Goal: Task Accomplishment & Management: Use online tool/utility

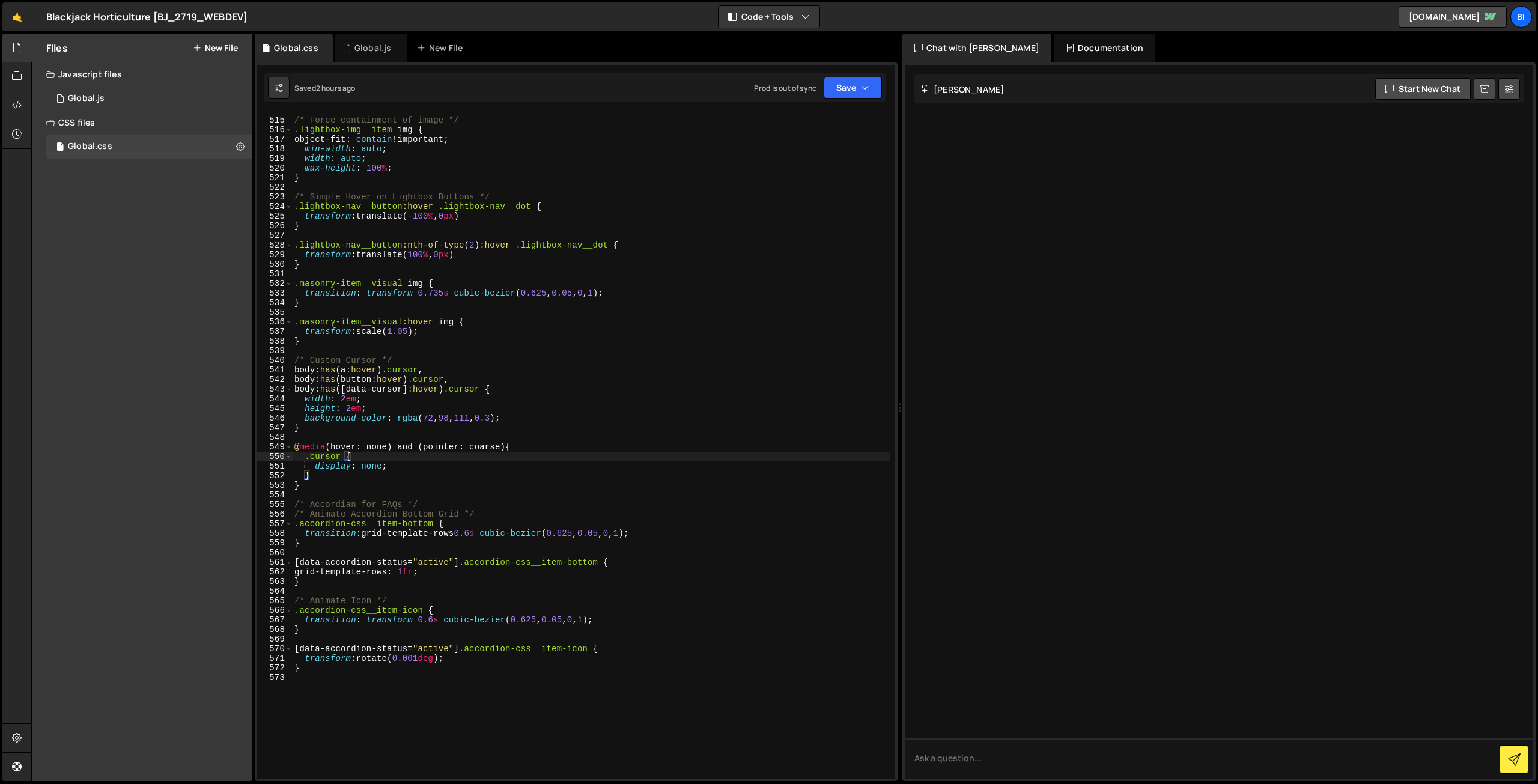
scroll to position [4937, 0]
click at [346, 48] on icon at bounding box center [346, 48] width 8 height 12
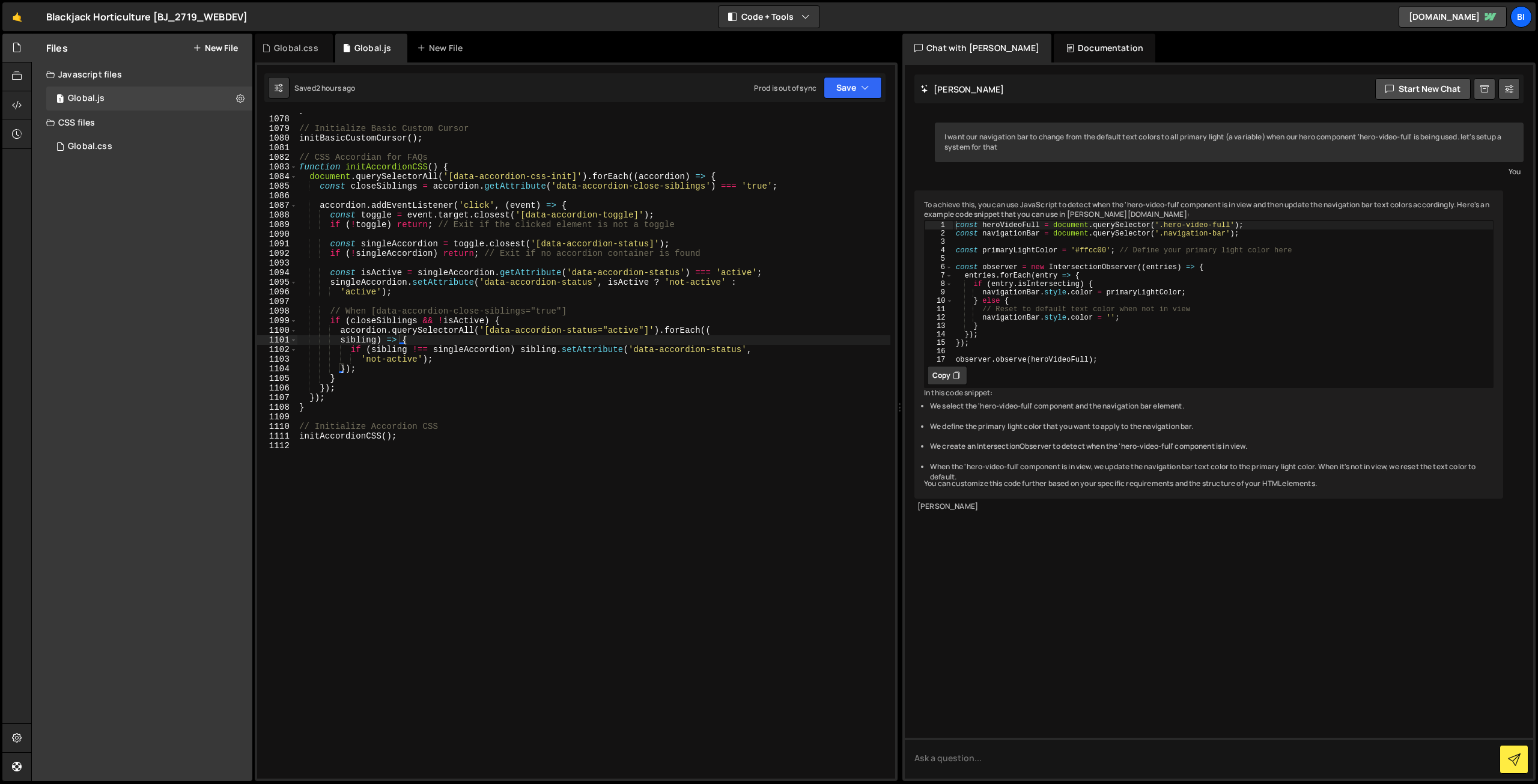
scroll to position [10358, 0]
click at [443, 568] on div "} // Initialize Basic Custom Cursor initBasicCustomCursor ( ) ; // CSS Accordia…" at bounding box center [594, 447] width 594 height 684
type textarea "\"
type textarea "// Vimeo player"
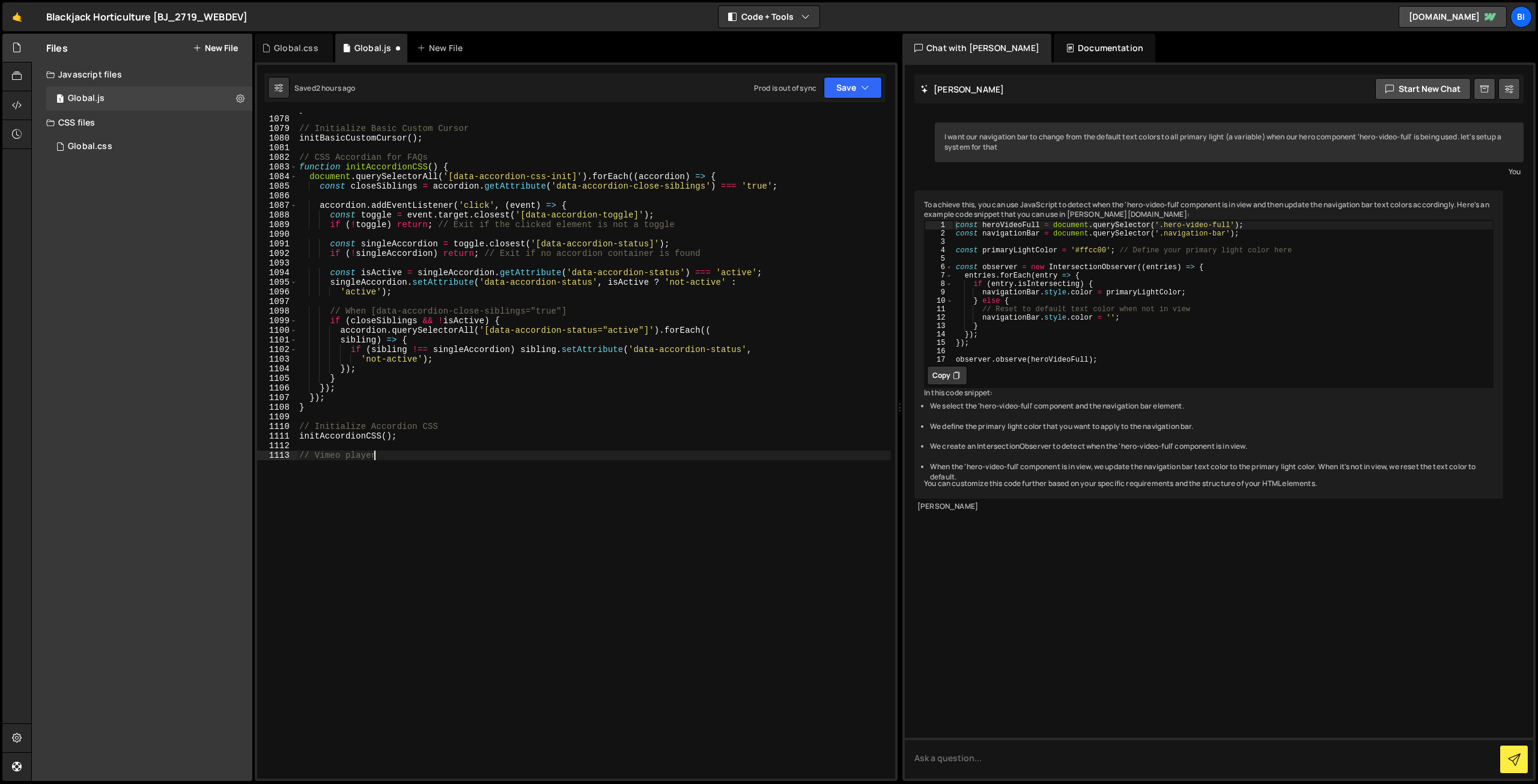
scroll to position [0, 0]
paste textarea "});"
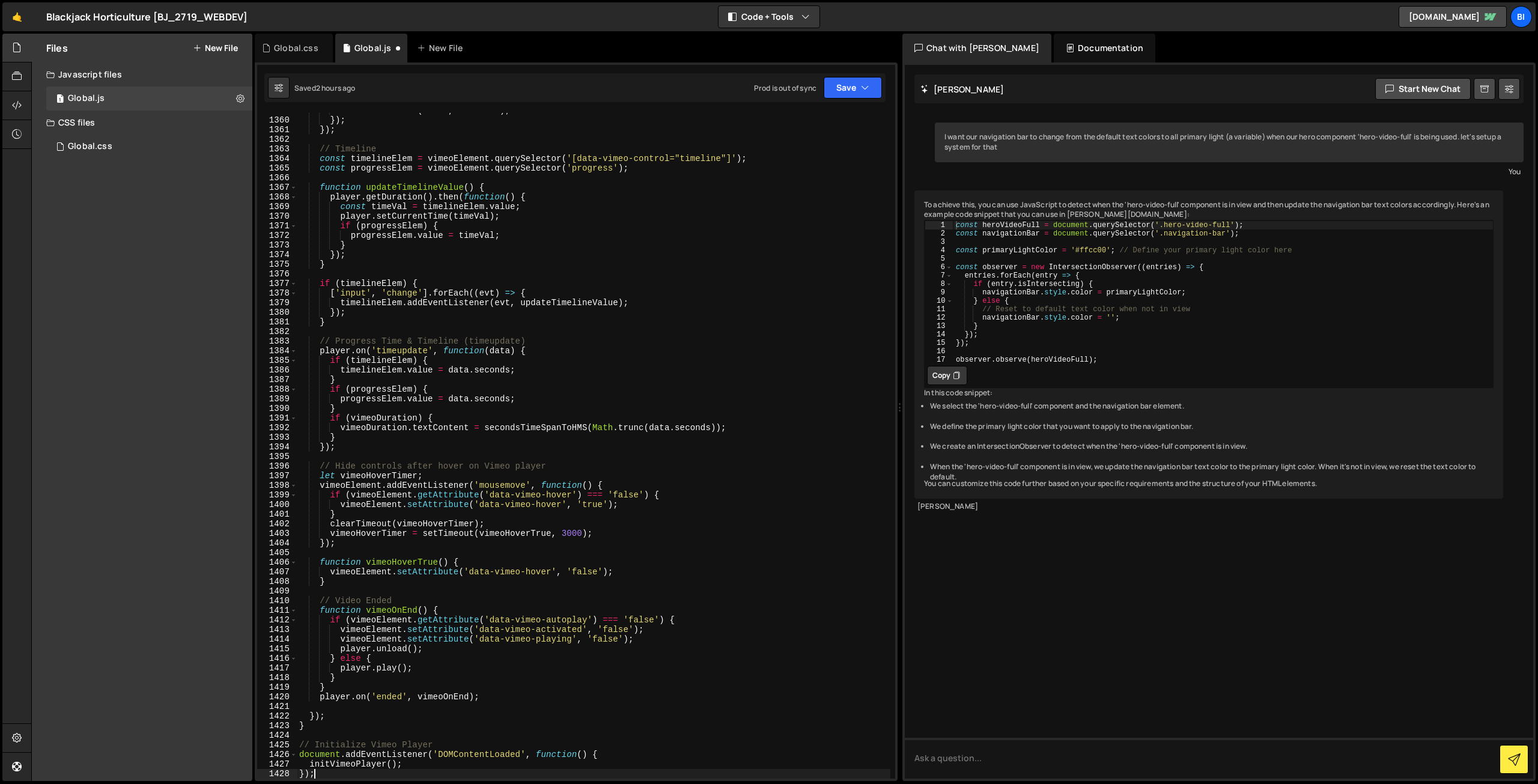
scroll to position [13256, 0]
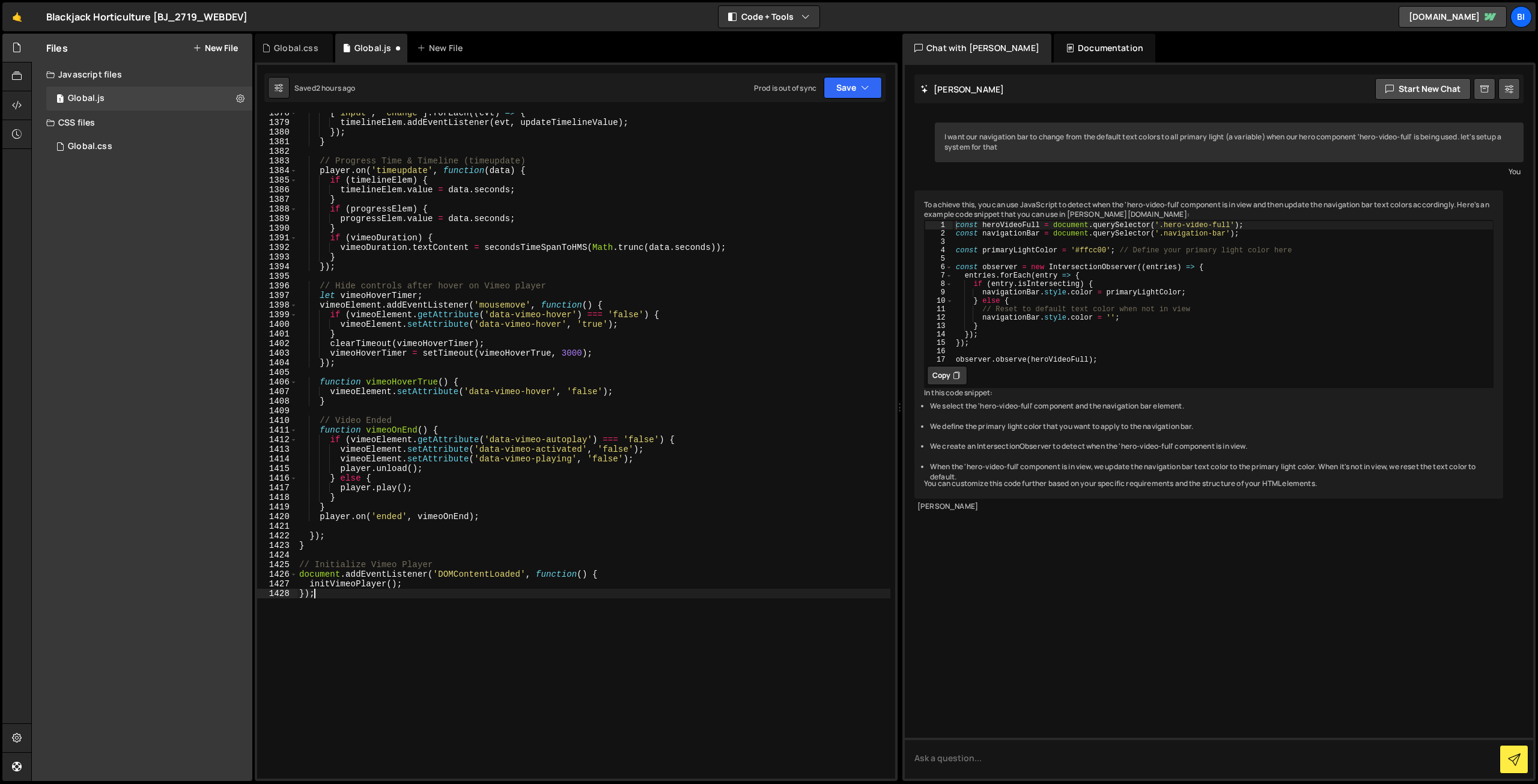
click at [327, 571] on div "[ 'input' , 'change' ] . forEach (( evt ) => { timelineElem . addEventListener …" at bounding box center [594, 450] width 594 height 684
click at [324, 580] on div "[ 'input' , 'change' ] . forEach (( evt ) => { timelineElem . addEventListener …" at bounding box center [594, 450] width 594 height 684
type textarea "});"
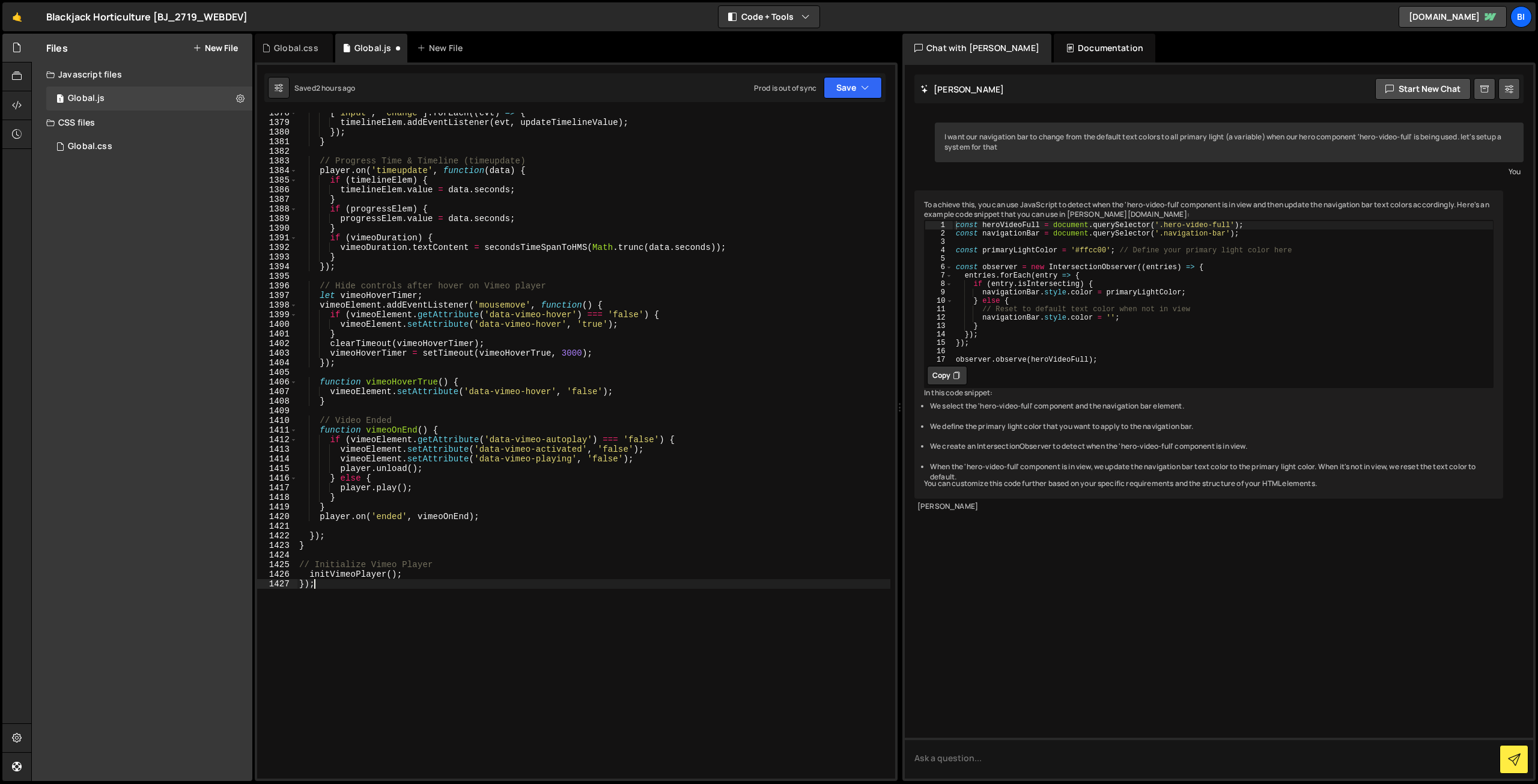
click at [324, 580] on div "[ 'input' , 'change' ] . forEach (( evt ) => { timelineElem . addEventListener …" at bounding box center [594, 450] width 594 height 684
click at [406, 544] on div "[ 'input' , 'change' ] . forEach (( evt ) => { timelineElem . addEventListener …" at bounding box center [594, 450] width 594 height 684
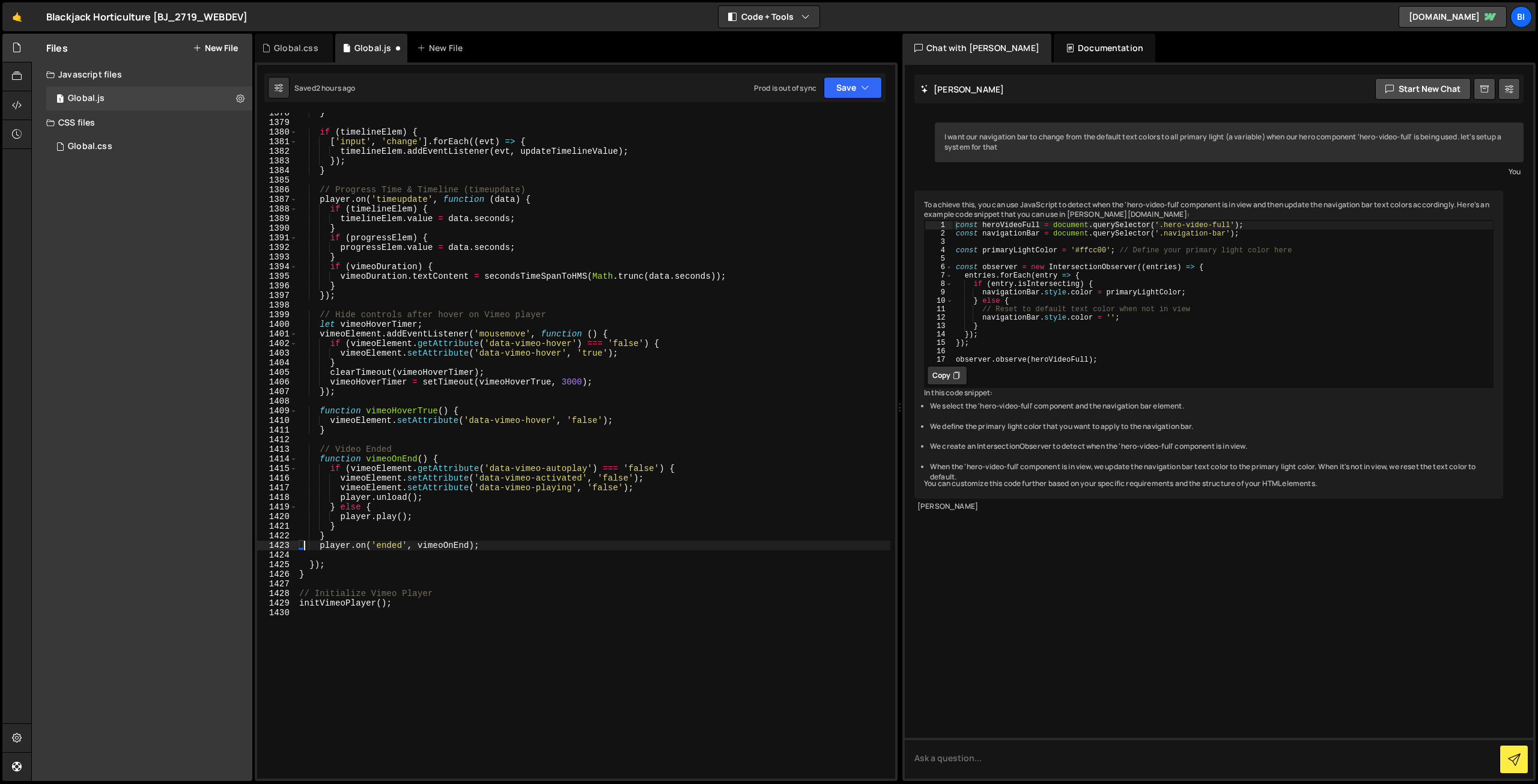
scroll to position [13247, 0]
click at [611, 537] on div "} if ( timelineElem ) { [ 'input' , 'change' ] . forEach (( evt ) => { timeline…" at bounding box center [594, 450] width 594 height 684
click at [613, 207] on div "} if ( timelineElem ) { [ 'input' , 'change' ] . forEach (( evt ) => { timeline…" at bounding box center [594, 450] width 594 height 684
type textarea "if (timelineElem) {"
click at [128, 142] on div "Global.css 0" at bounding box center [150, 146] width 206 height 24
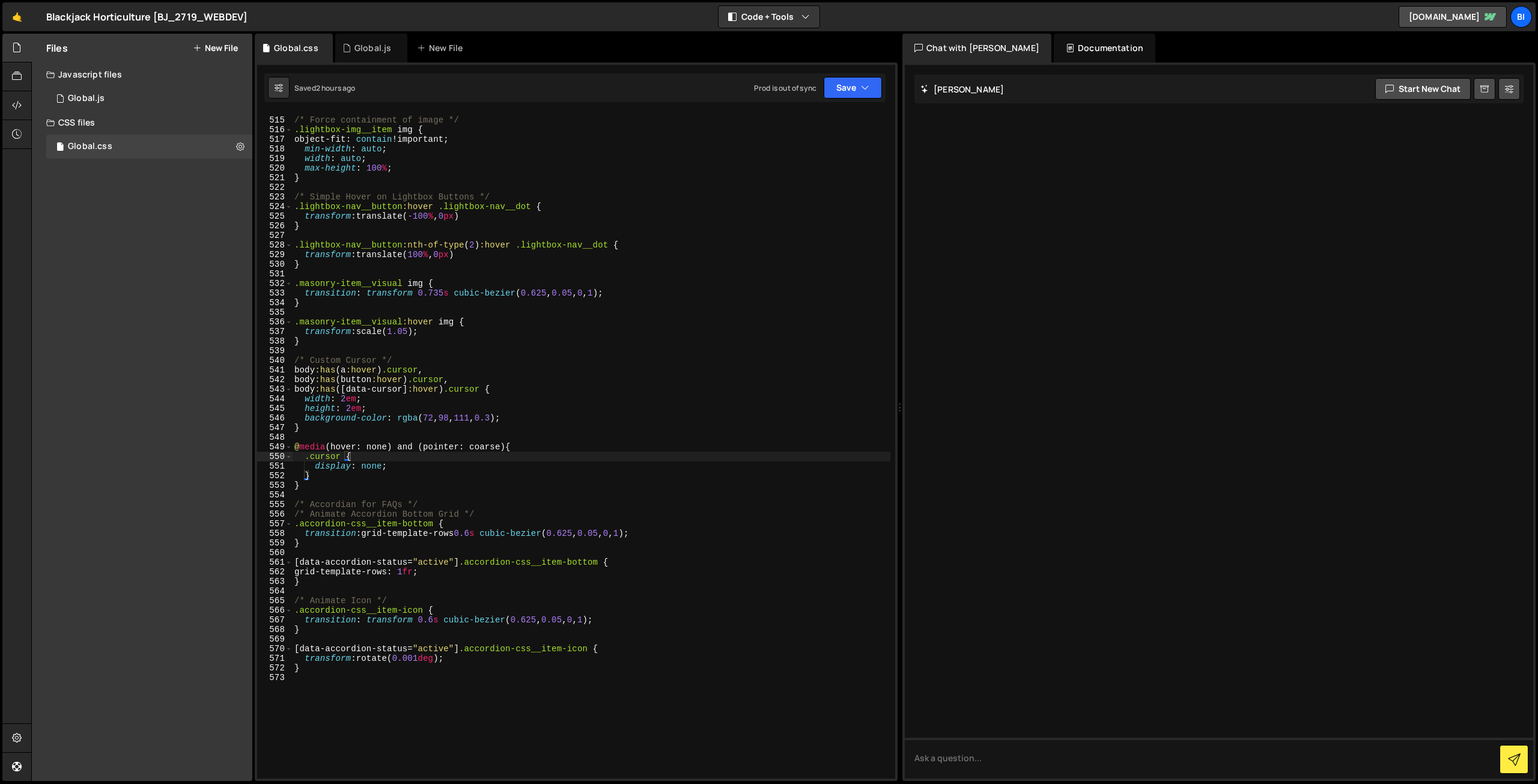
type textarea "}"
click at [394, 671] on div "/* Force containment of image */ .lightbox-img__item img { object-fit : contain…" at bounding box center [590, 448] width 599 height 684
type textarea "/* Vimeo Video Player */"
paste textarea "}"
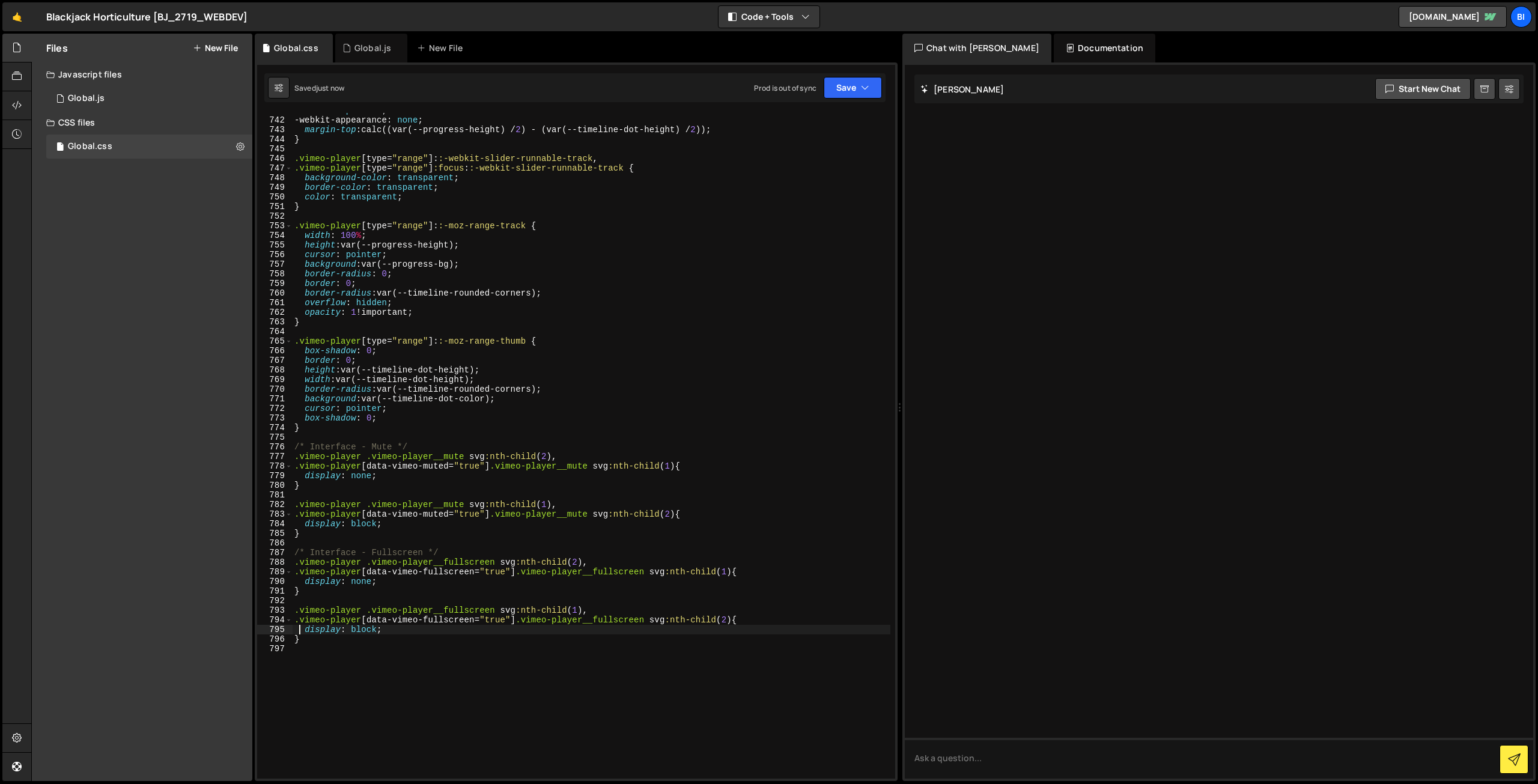
scroll to position [7119, 0]
type textarea "display: block;"
click at [91, 100] on div "Global.js" at bounding box center [86, 99] width 37 height 11
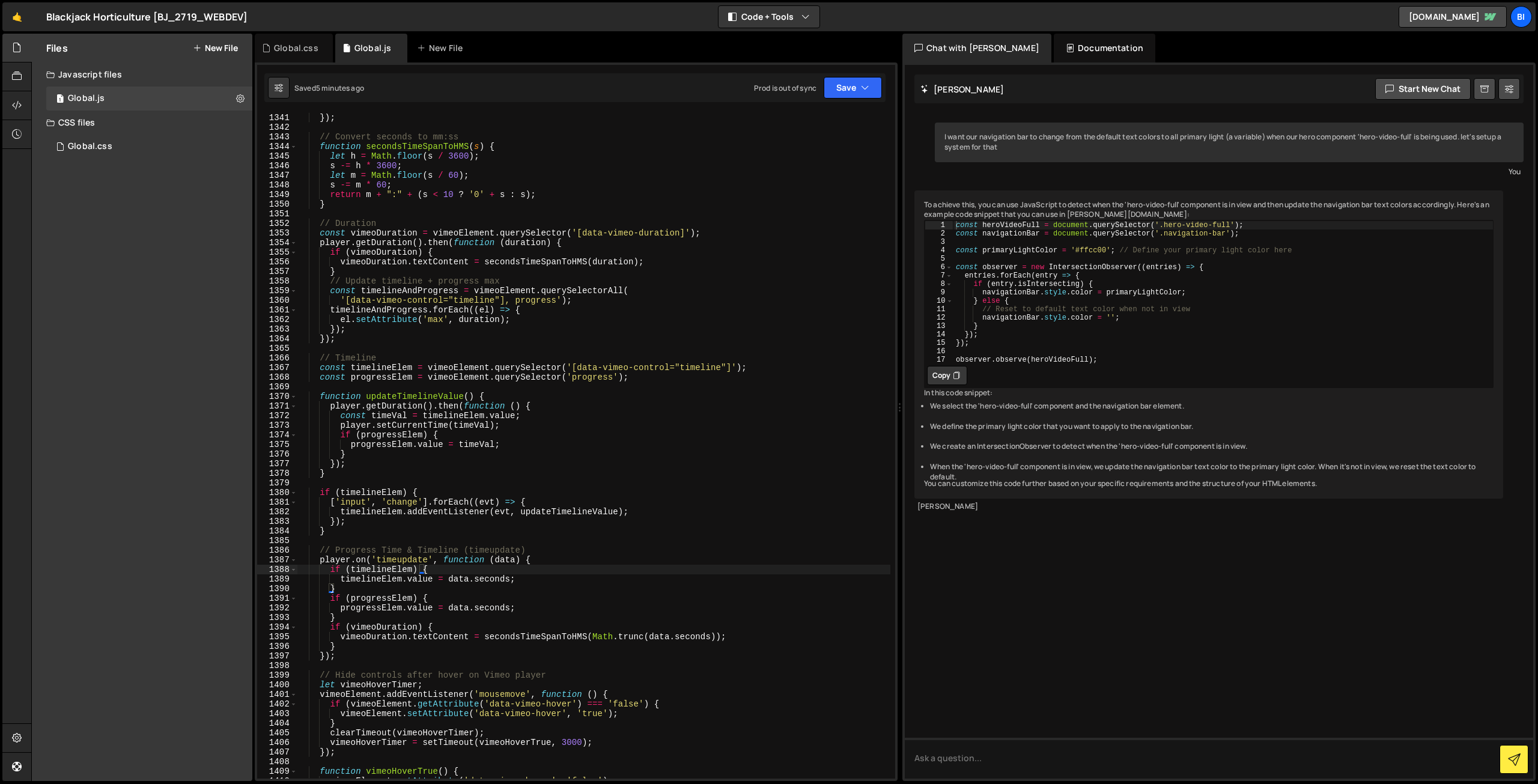
scroll to position [12887, 0]
click at [581, 307] on div "}) ; // Convert seconds to mm:ss function secondsTimeSpanToHMS ( s ) { let h = …" at bounding box center [594, 455] width 594 height 684
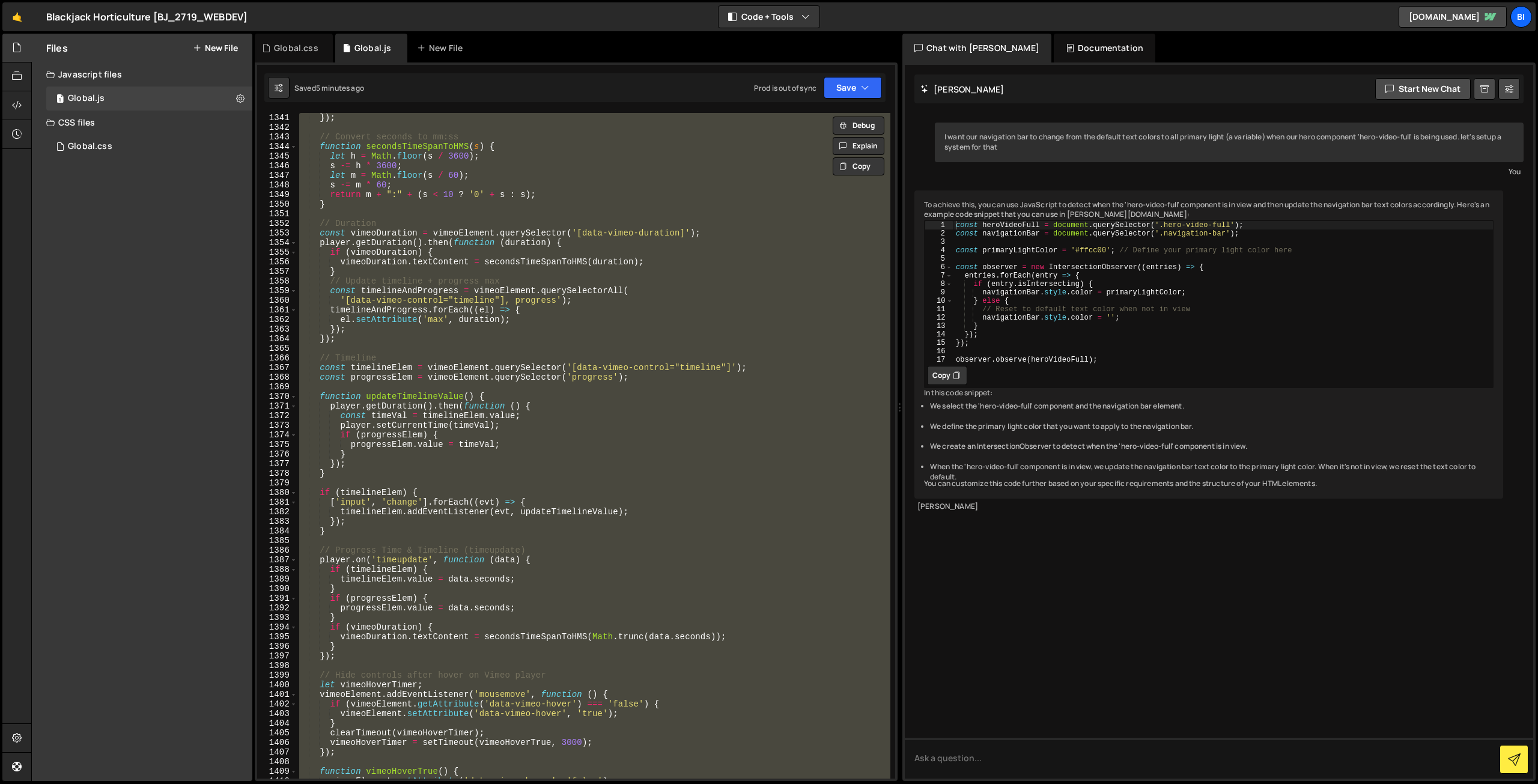
click at [718, 301] on div "}) ; // Convert seconds to mm:ss function secondsTimeSpanToHMS ( s ) { let h = …" at bounding box center [594, 446] width 594 height 666
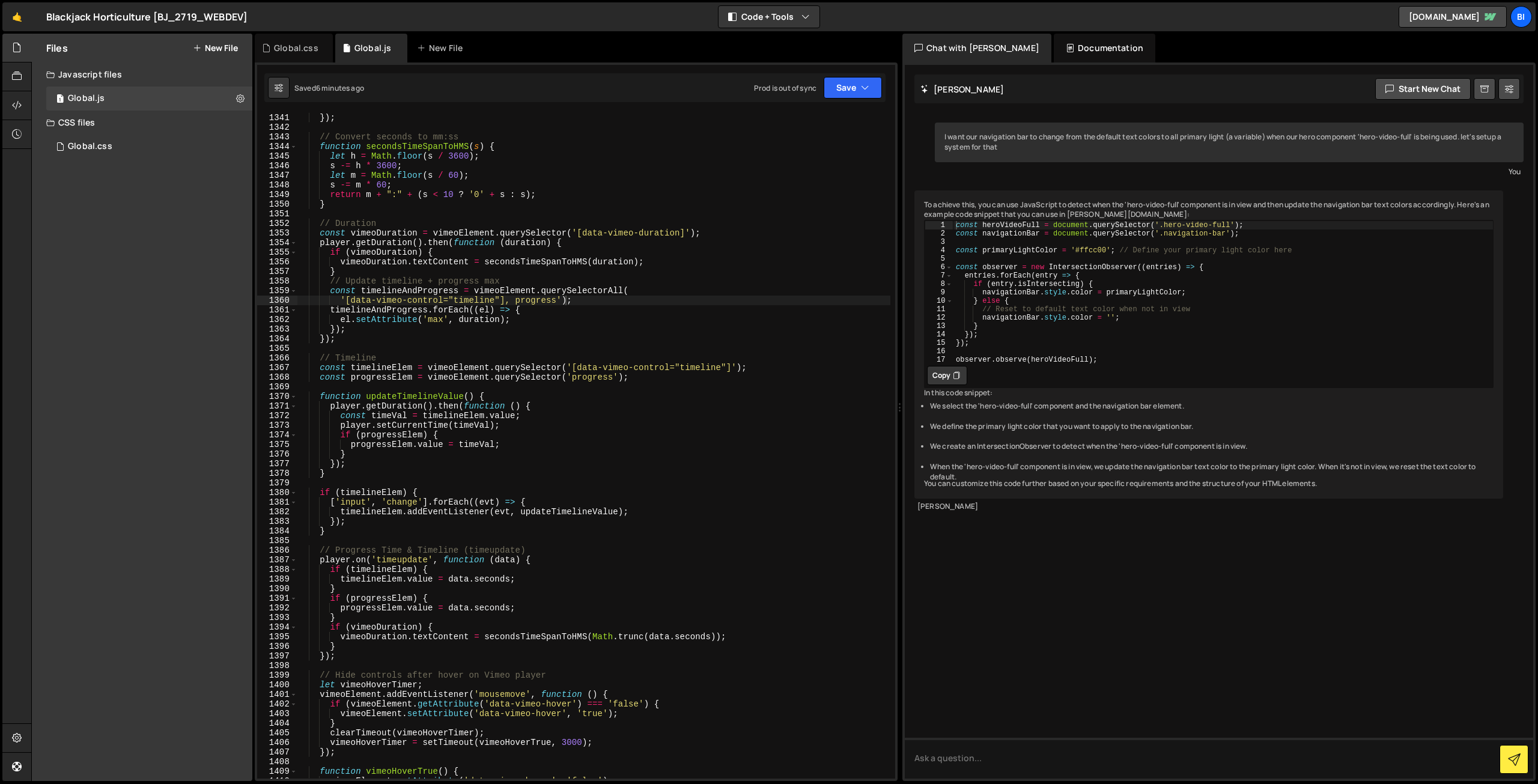
click at [171, 401] on div "Files New File Javascript files 1 Global.js 0 CSS files Global.css 0 Copy share…" at bounding box center [142, 406] width 221 height 747
type textarea "const progressElem = vimeoElement.querySelector('progress');"
click at [419, 374] on div "}) ; // Convert seconds to mm:ss function secondsTimeSpanToHMS ( s ) { let h = …" at bounding box center [594, 455] width 594 height 684
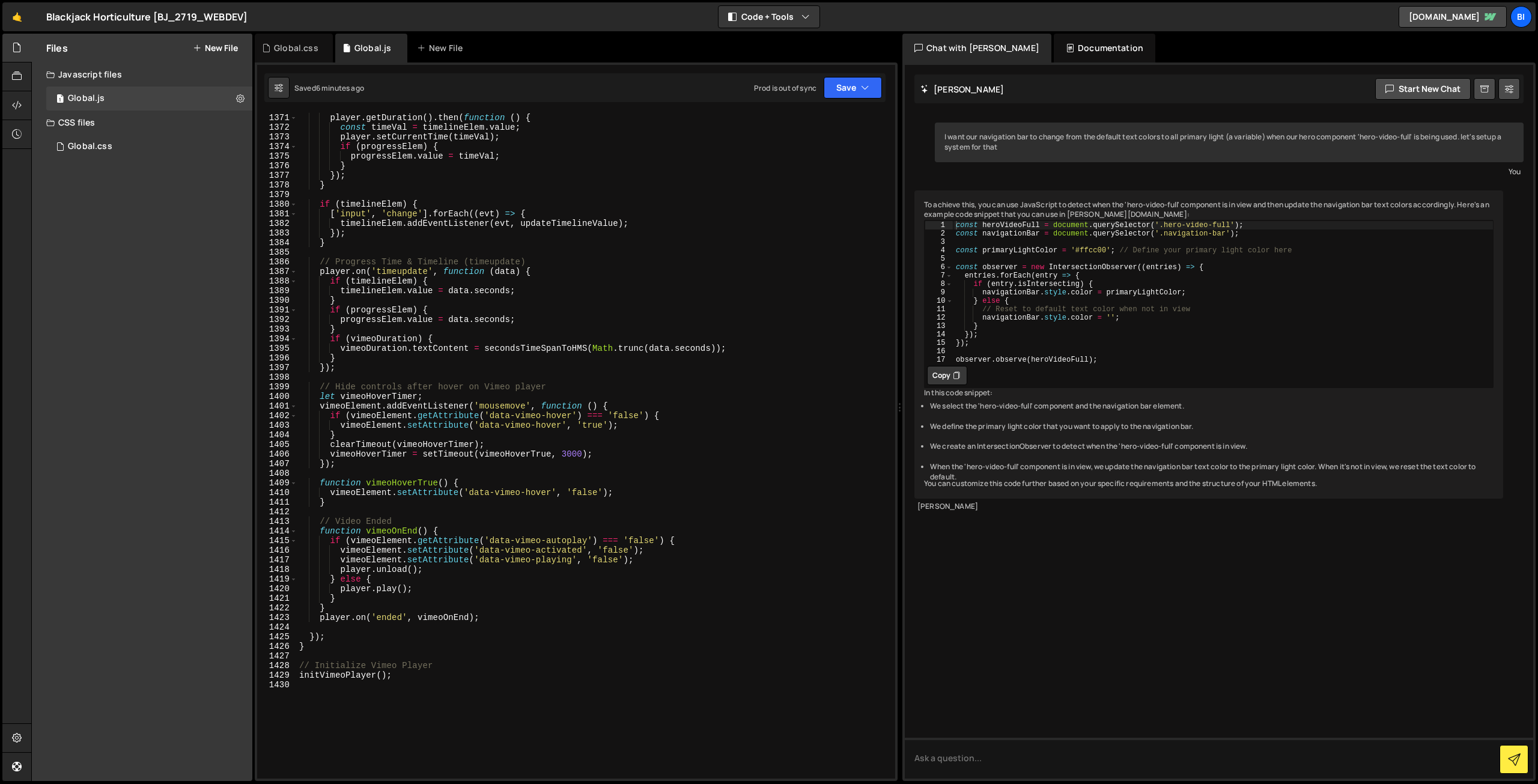
scroll to position [13414, 0]
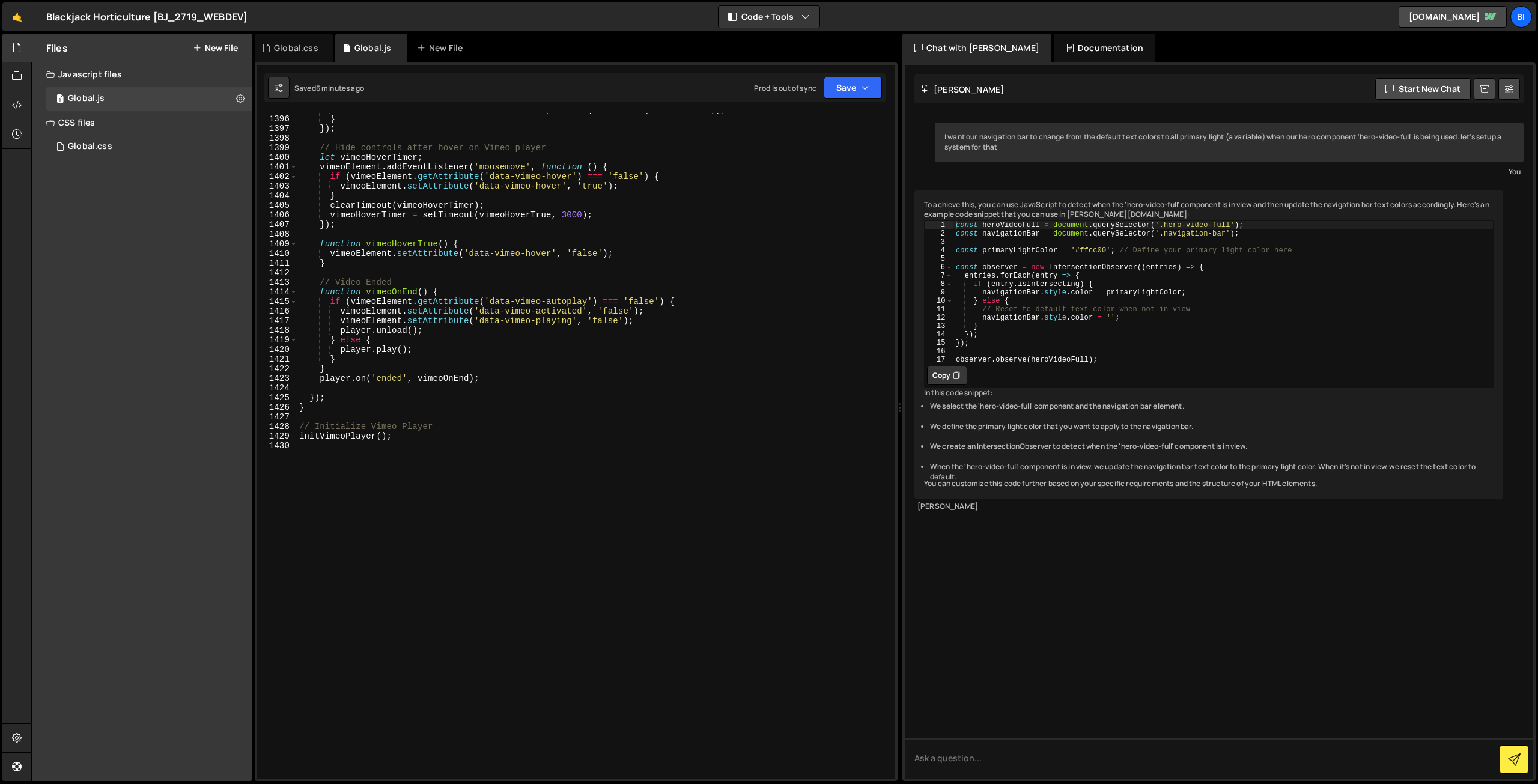
click at [456, 387] on div "vimeoDuration . textContent = secondsTimeSpanToHMS ( Math . trunc ( data . seco…" at bounding box center [594, 447] width 594 height 684
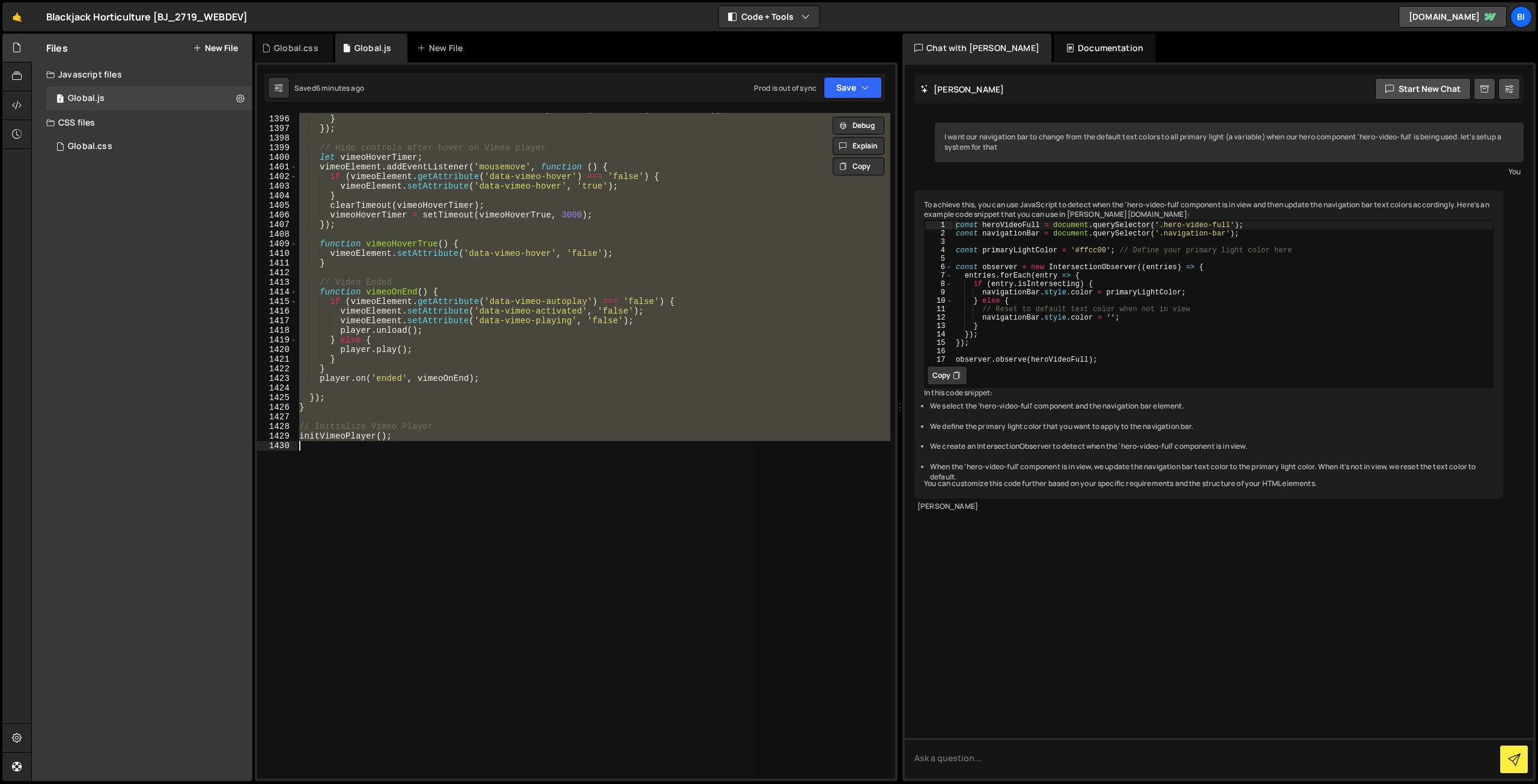
click at [499, 394] on div "vimeoDuration . textContent = secondsTimeSpanToHMS ( Math . trunc ( data . seco…" at bounding box center [594, 446] width 594 height 666
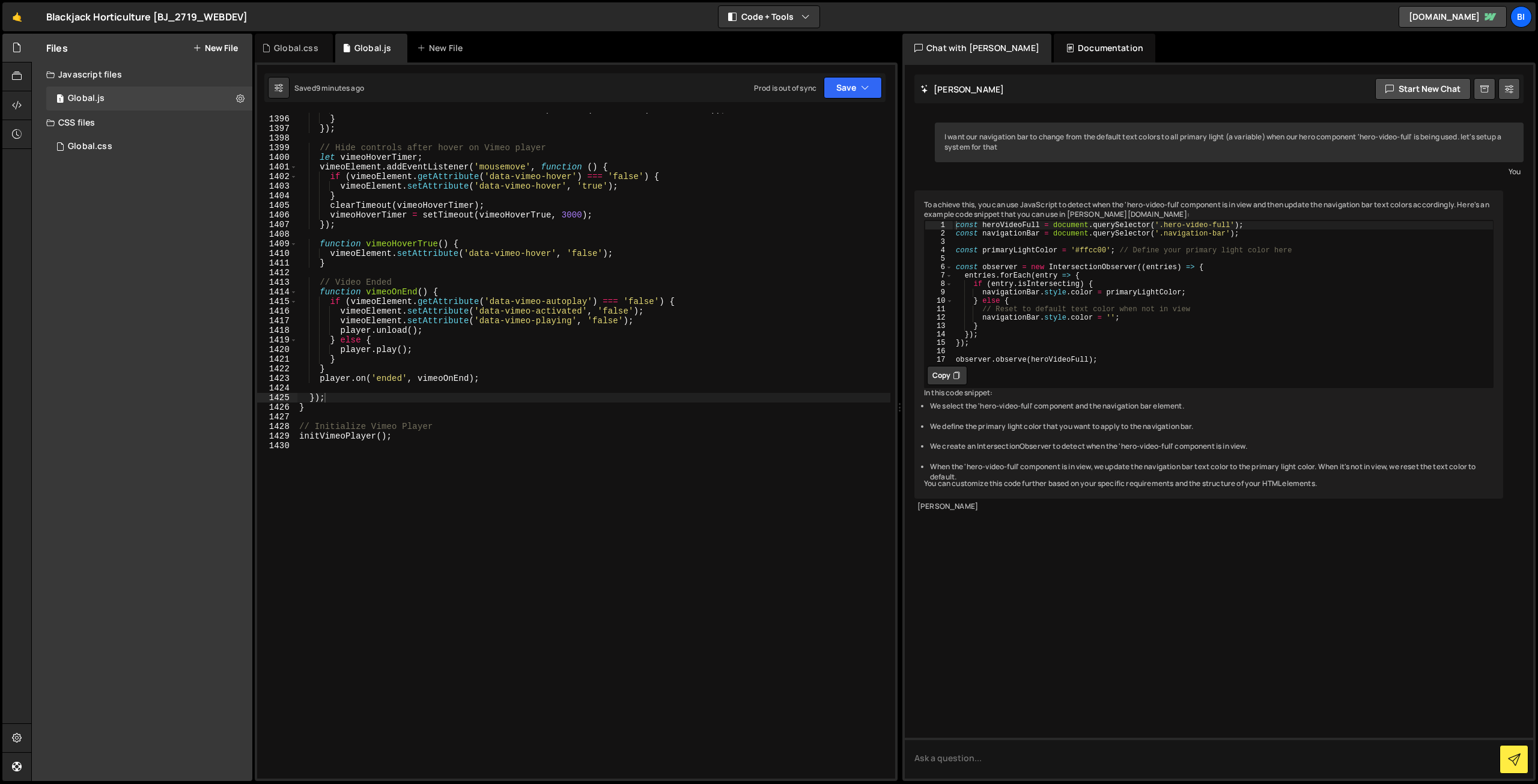
click at [511, 226] on div "vimeoDuration . textContent = secondsTimeSpanToHMS ( Math . trunc ( data . seco…" at bounding box center [594, 447] width 594 height 684
type textarea "initVimeoPlayer();"
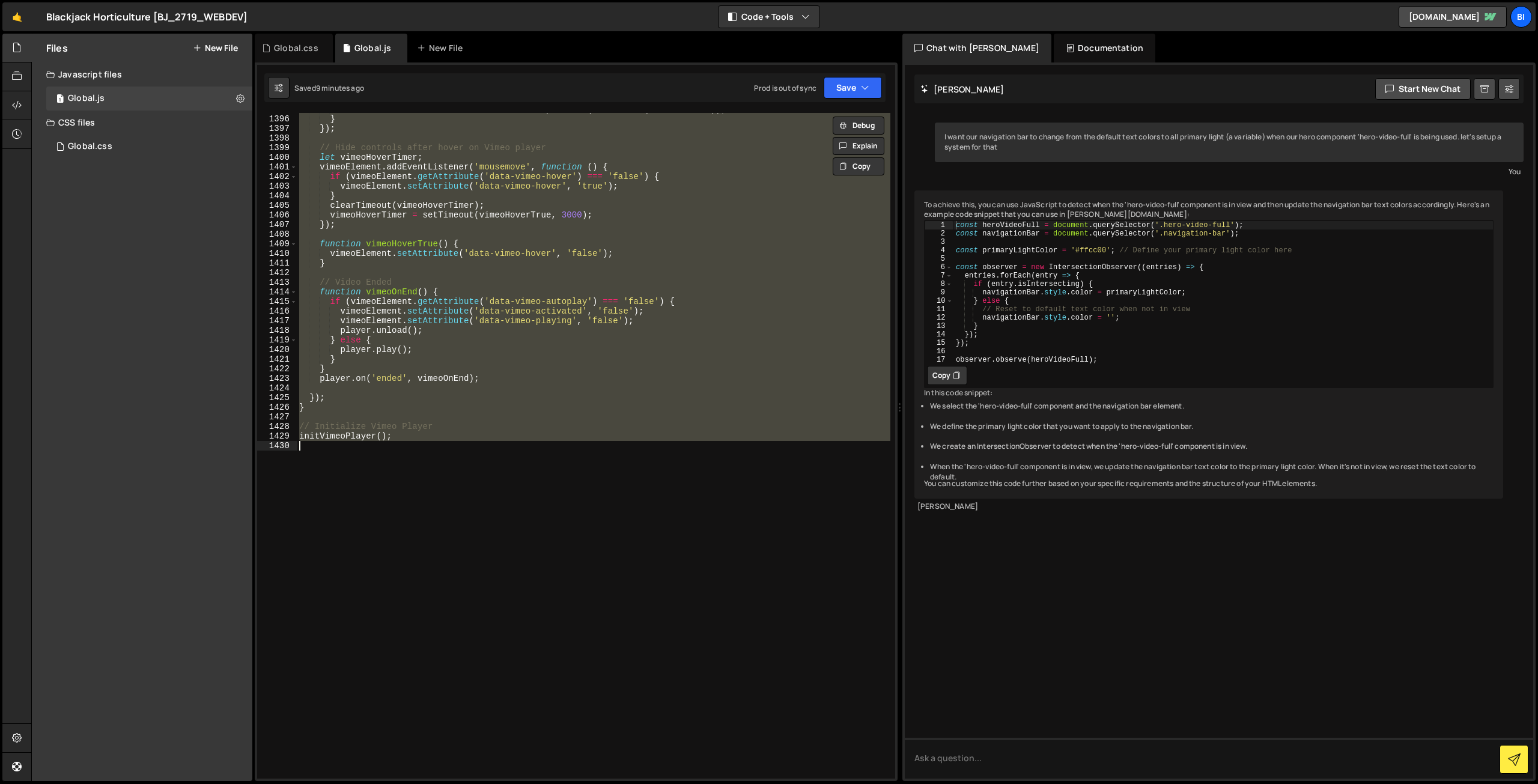
paste textarea
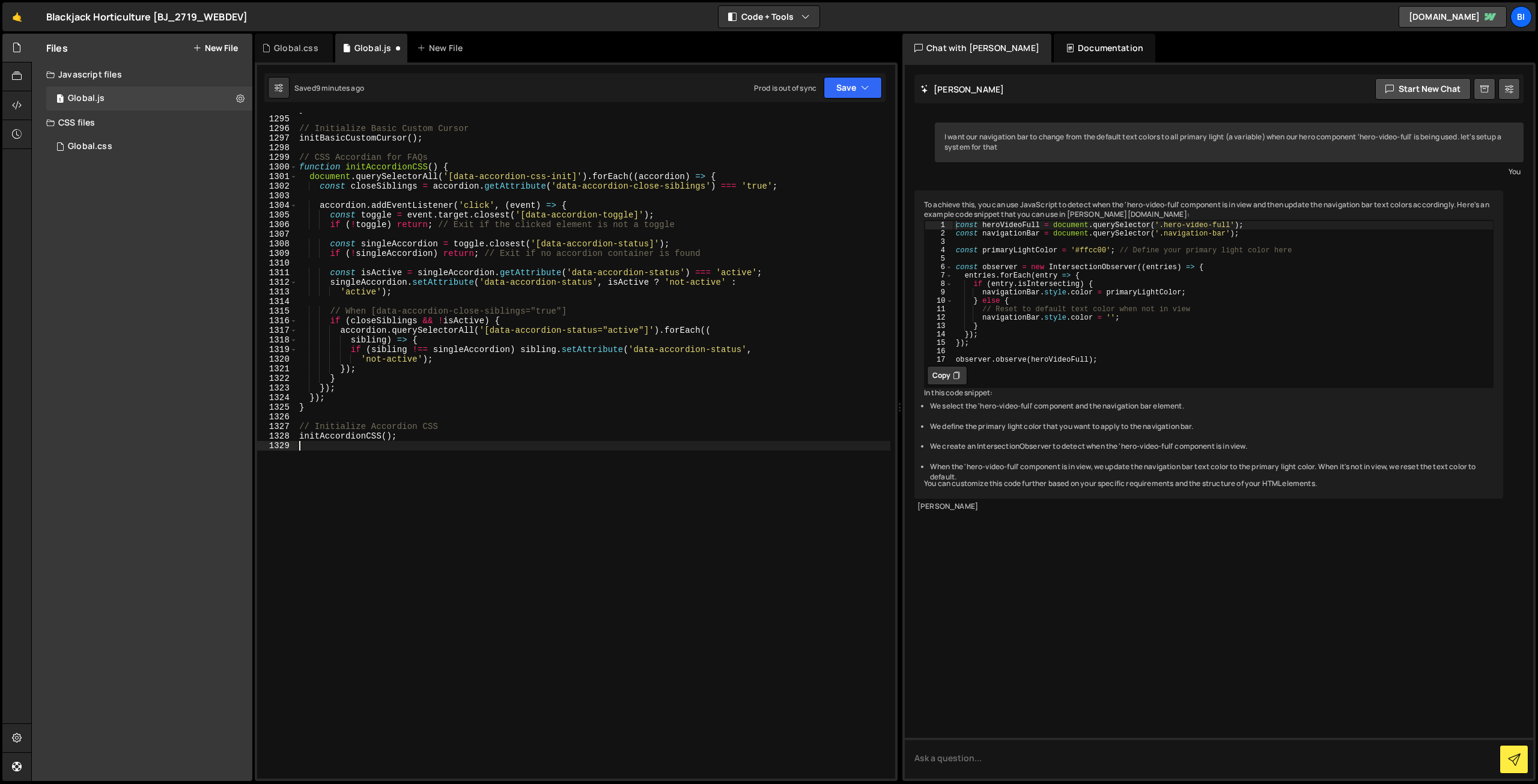
scroll to position [12444, 0]
type textarea "}"
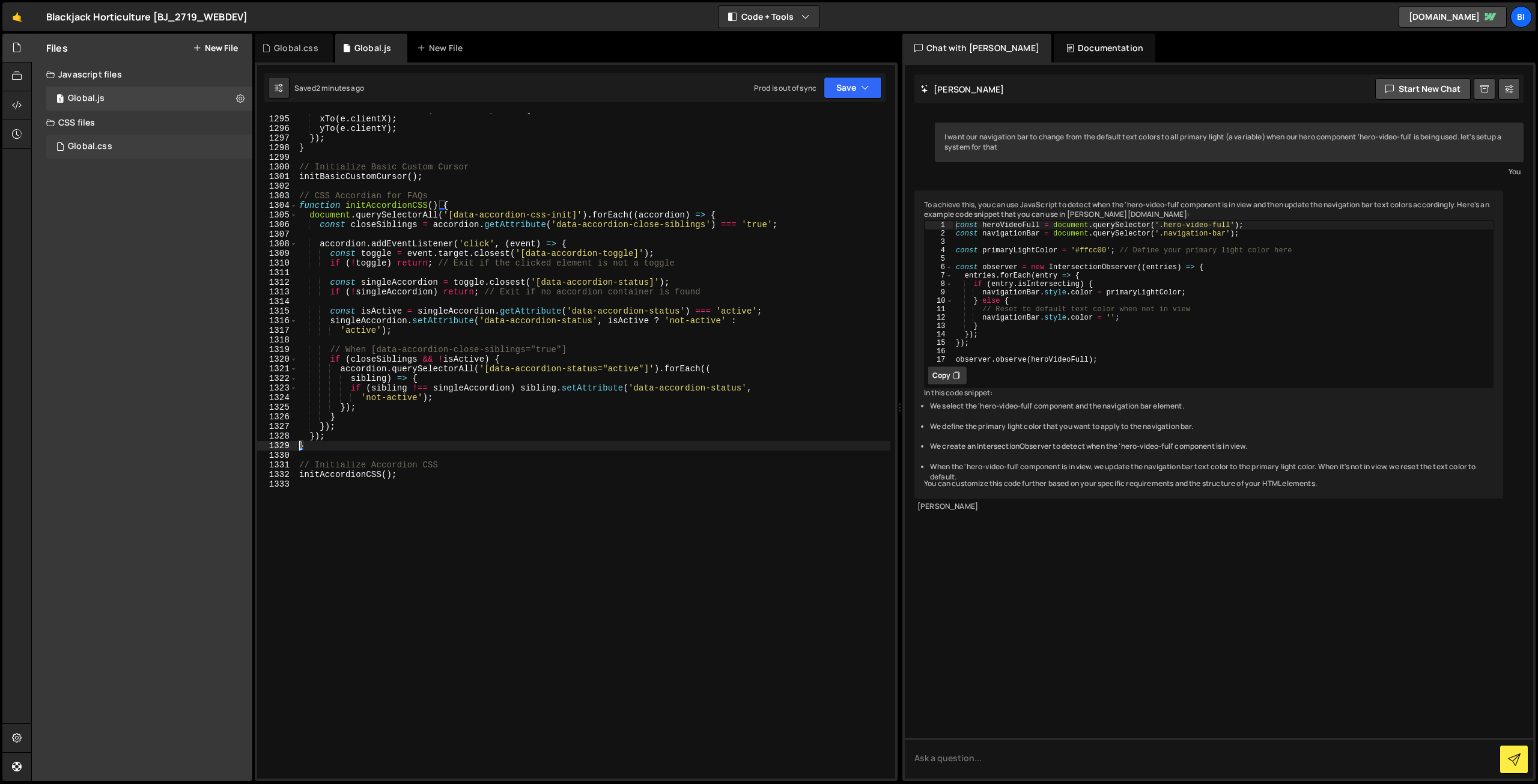
click at [134, 137] on div "Global.css 0" at bounding box center [150, 146] width 206 height 24
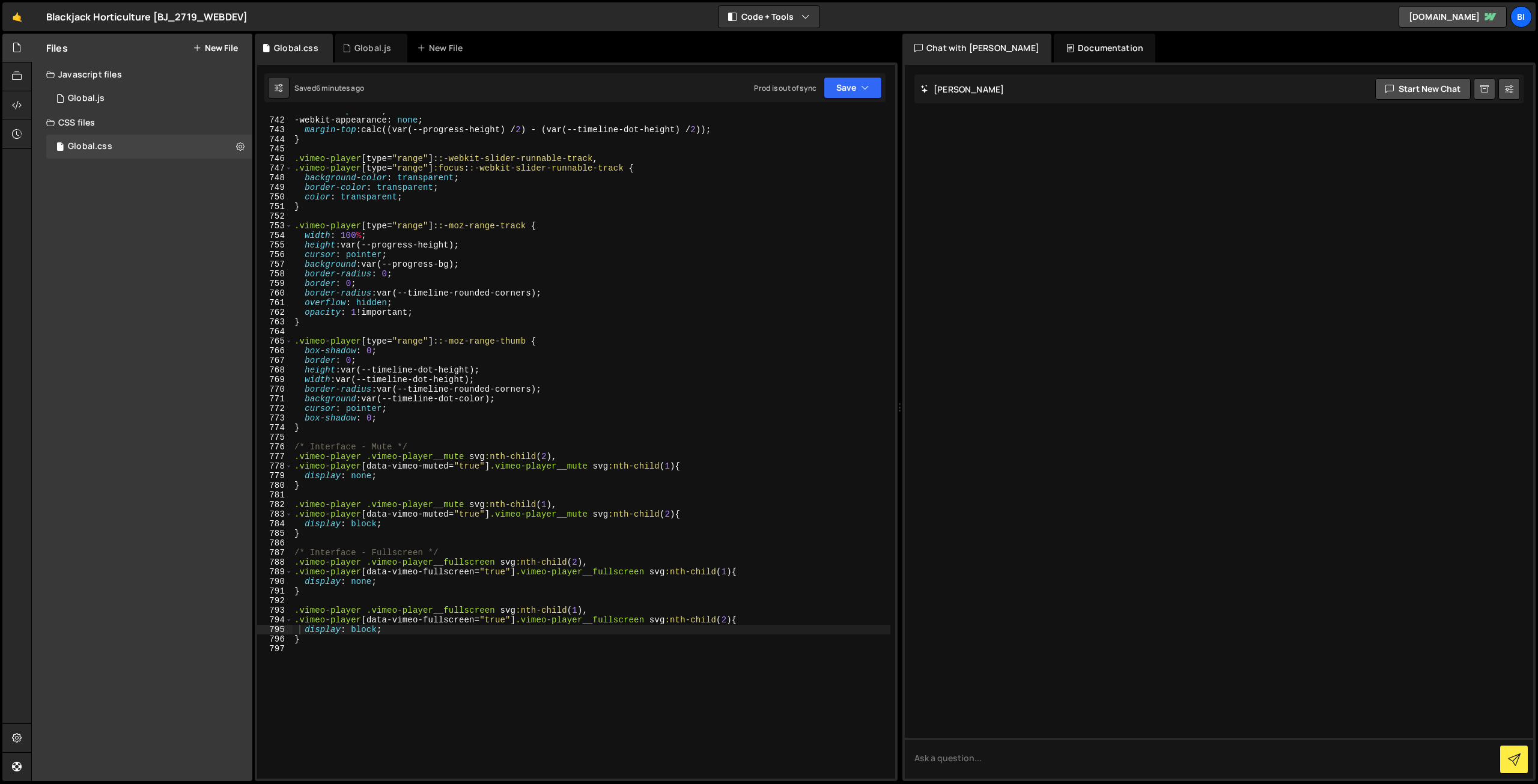
click at [408, 480] on div "cursor : pointer ; -webkit-appearance : none ; margin-top : calc((var(--progres…" at bounding box center [590, 448] width 599 height 684
click at [426, 486] on div "cursor : pointer ; -webkit-appearance : none ; margin-top : calc((var(--progres…" at bounding box center [590, 448] width 599 height 684
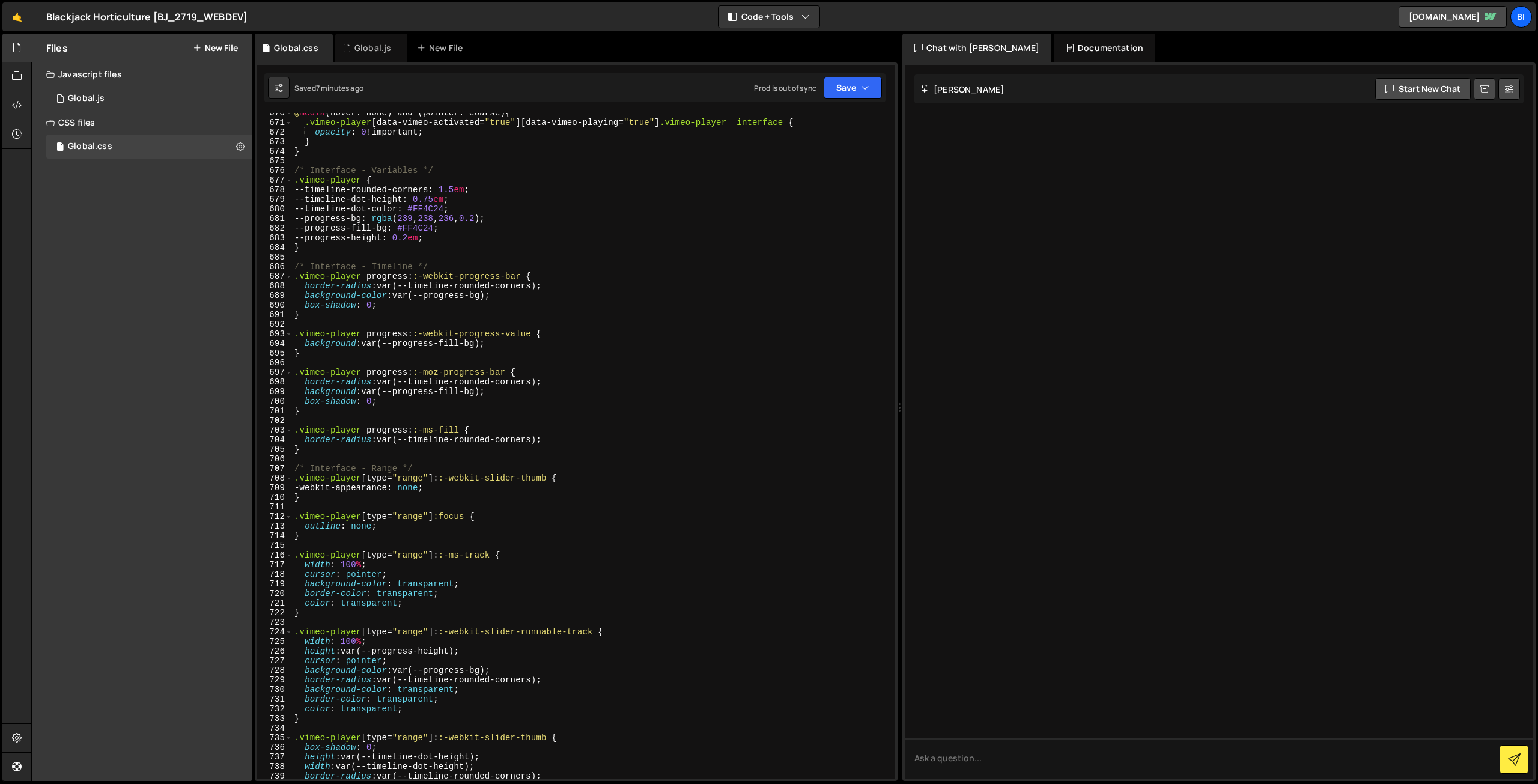
scroll to position [6362, 0]
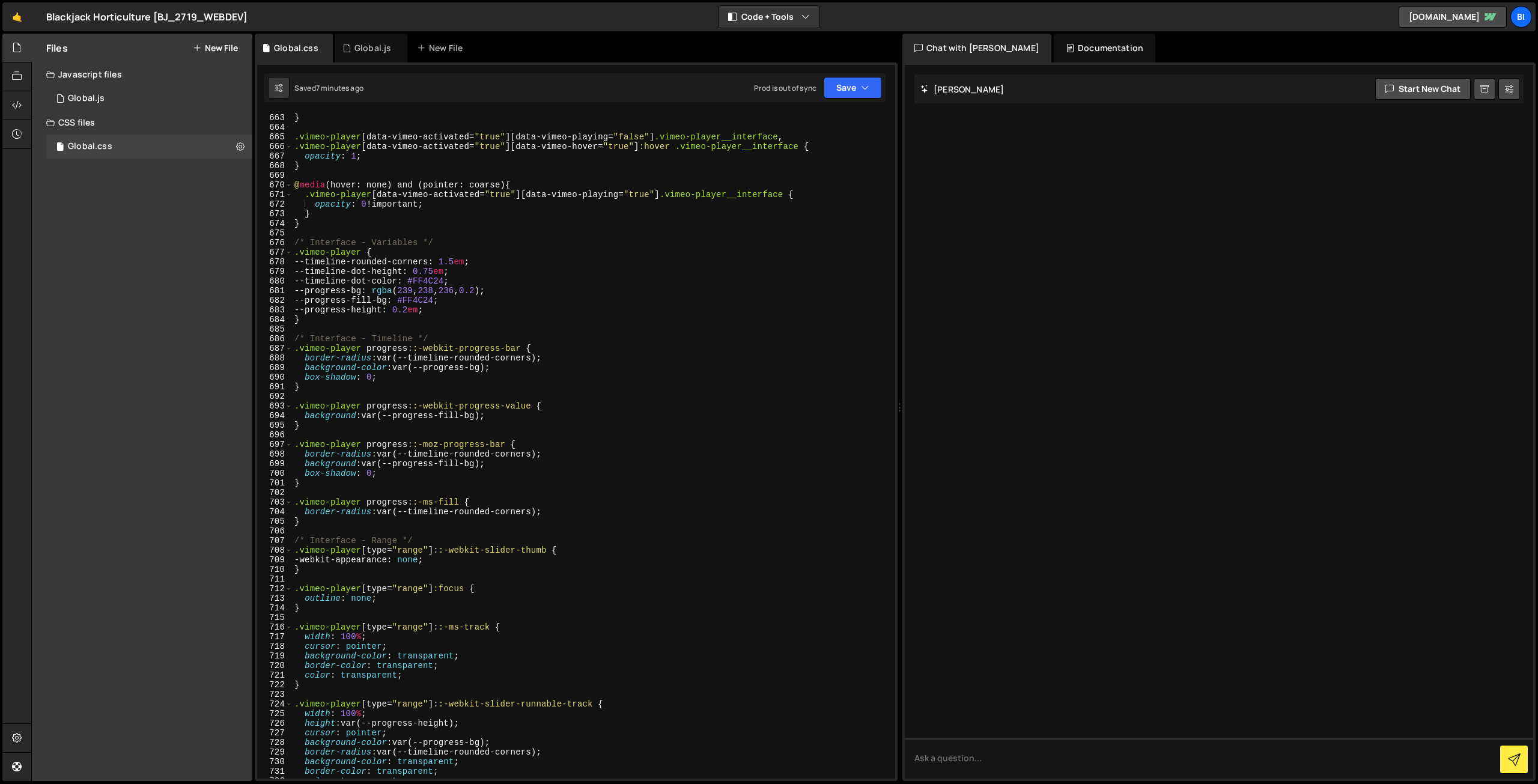
click at [428, 282] on div "} .vimeo-player [ data-vimeo-activated = " true " ][ data-vimeo-playing = " fal…" at bounding box center [590, 455] width 599 height 684
paste textarea "48626F"
click at [435, 301] on div "} .vimeo-player [ data-vimeo-activated = " true " ][ data-vimeo-playing = " fal…" at bounding box center [590, 455] width 599 height 684
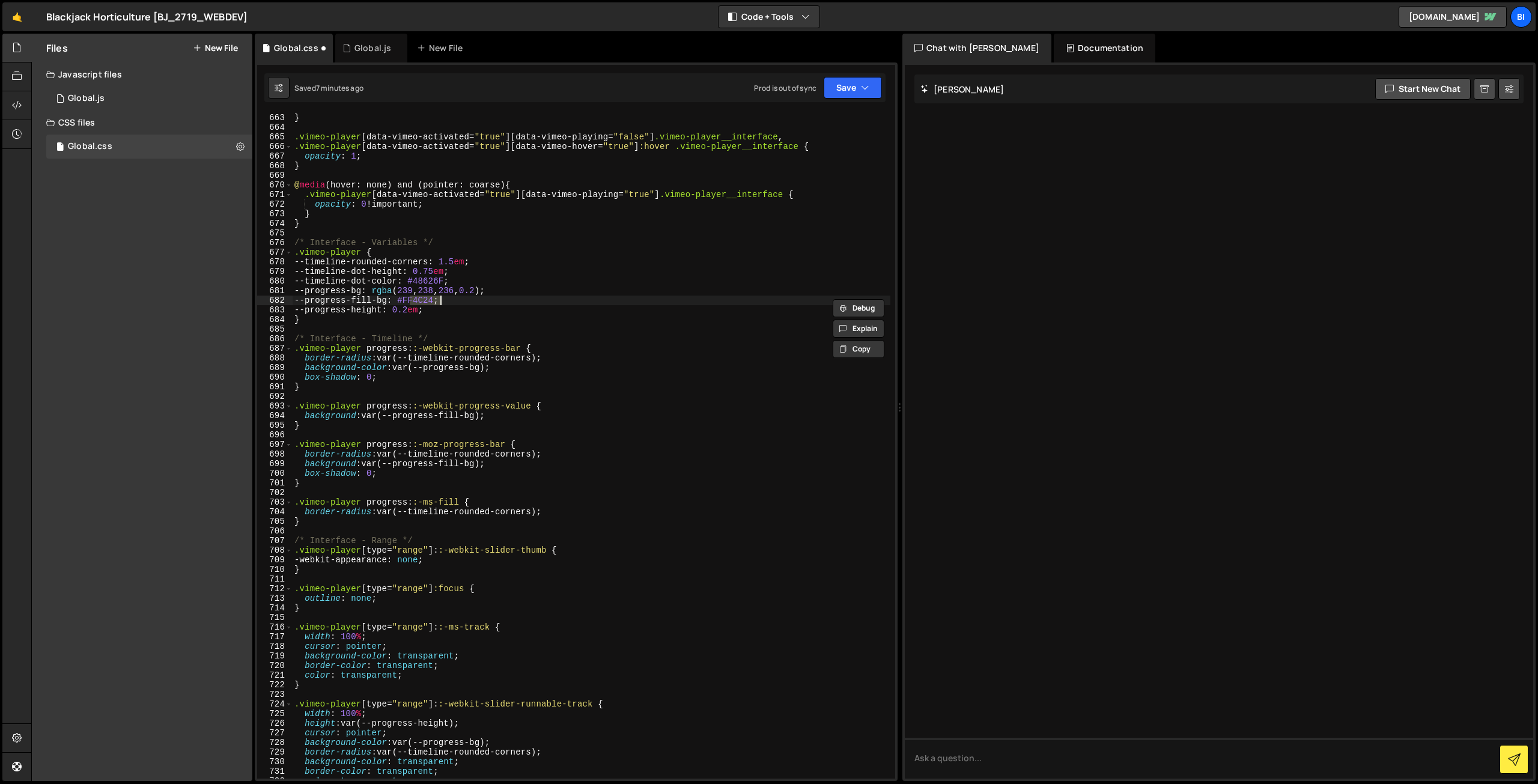
paste textarea "48626F"
click at [472, 297] on div "} .vimeo-player [ data-vimeo-activated = " true " ][ data-vimeo-playing = " fal…" at bounding box center [590, 455] width 599 height 684
click at [570, 282] on div "} .vimeo-player [ data-vimeo-activated = " true " ][ data-vimeo-playing = " fal…" at bounding box center [590, 455] width 599 height 684
click at [436, 290] on div "} .vimeo-player [ data-vimeo-activated = " true " ][ data-vimeo-playing = " fal…" at bounding box center [590, 455] width 599 height 684
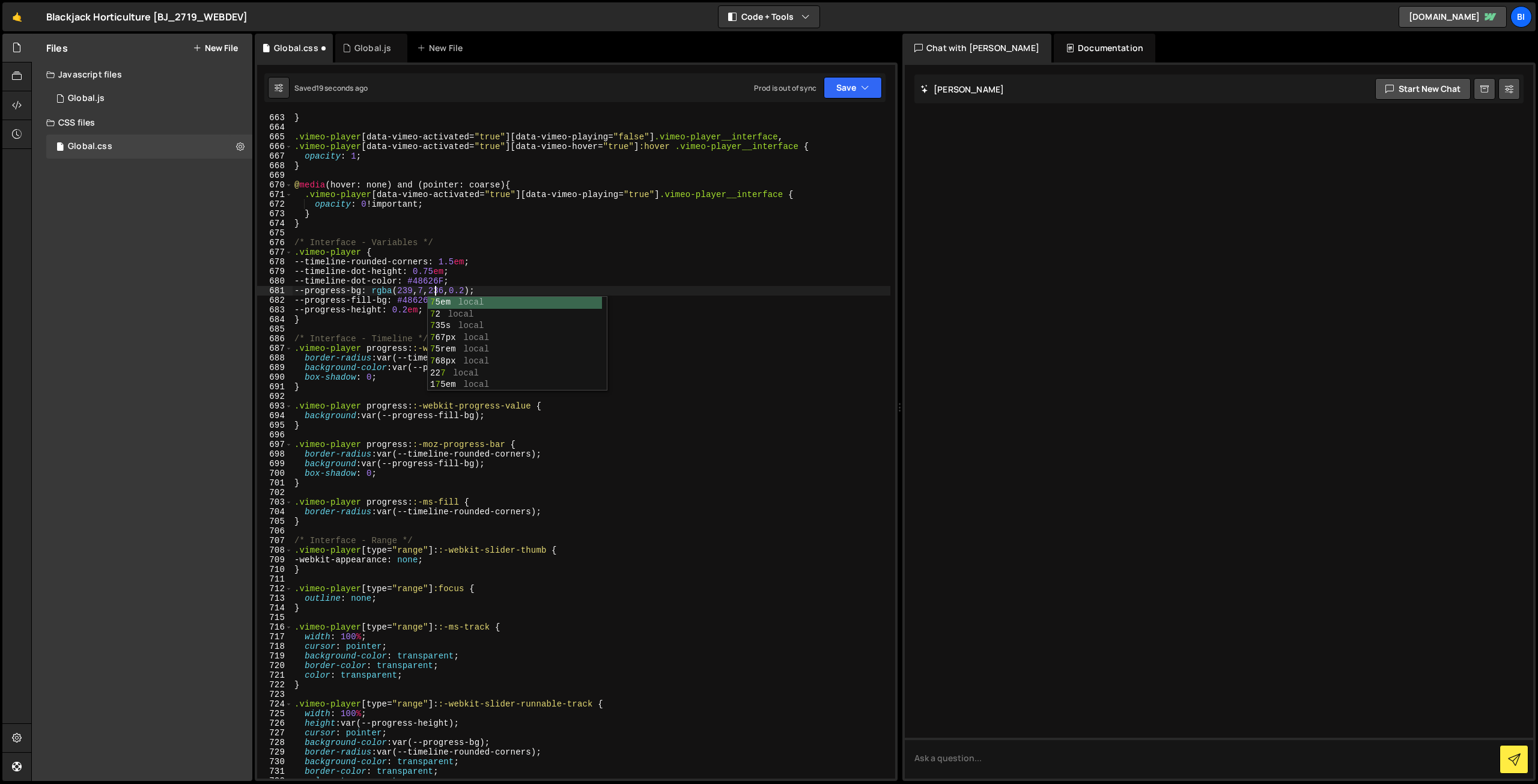
scroll to position [0, 10]
click at [461, 290] on div "} .vimeo-player [ data-vimeo-activated = " true " ][ data-vimeo-playing = " fal…" at bounding box center [590, 455] width 599 height 684
click at [407, 291] on div "} .vimeo-player [ data-vimeo-activated = " true " ][ data-vimeo-playing = " fal…" at bounding box center [590, 455] width 599 height 684
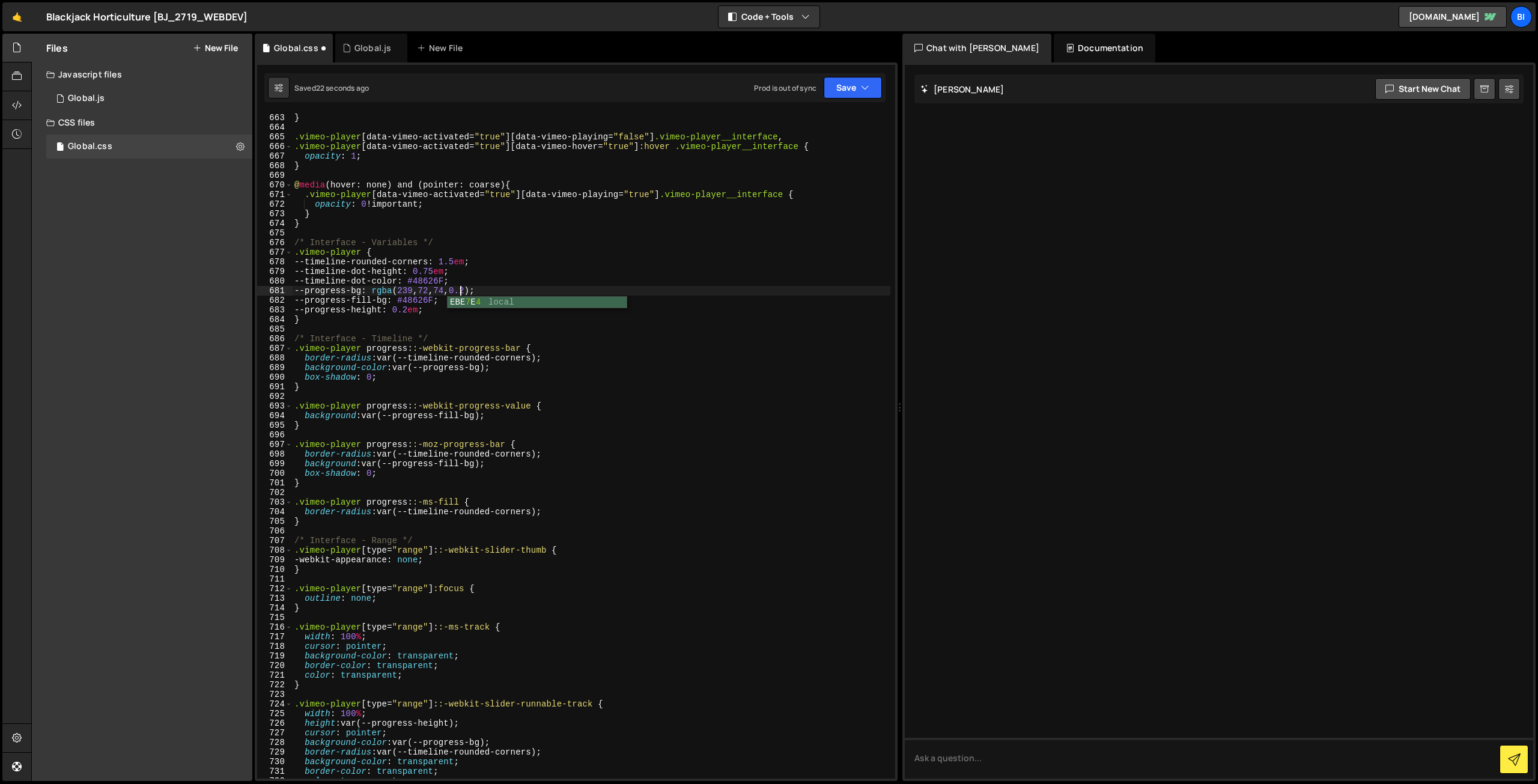
click at [407, 291] on div "} .vimeo-player [ data-vimeo-activated = " true " ][ data-vimeo-playing = " fal…" at bounding box center [590, 455] width 599 height 684
paste textarea "59"
click at [421, 290] on div "} .vimeo-player [ data-vimeo-activated = " true " ][ data-vimeo-playing = " fal…" at bounding box center [590, 446] width 599 height 666
paste textarea "59"
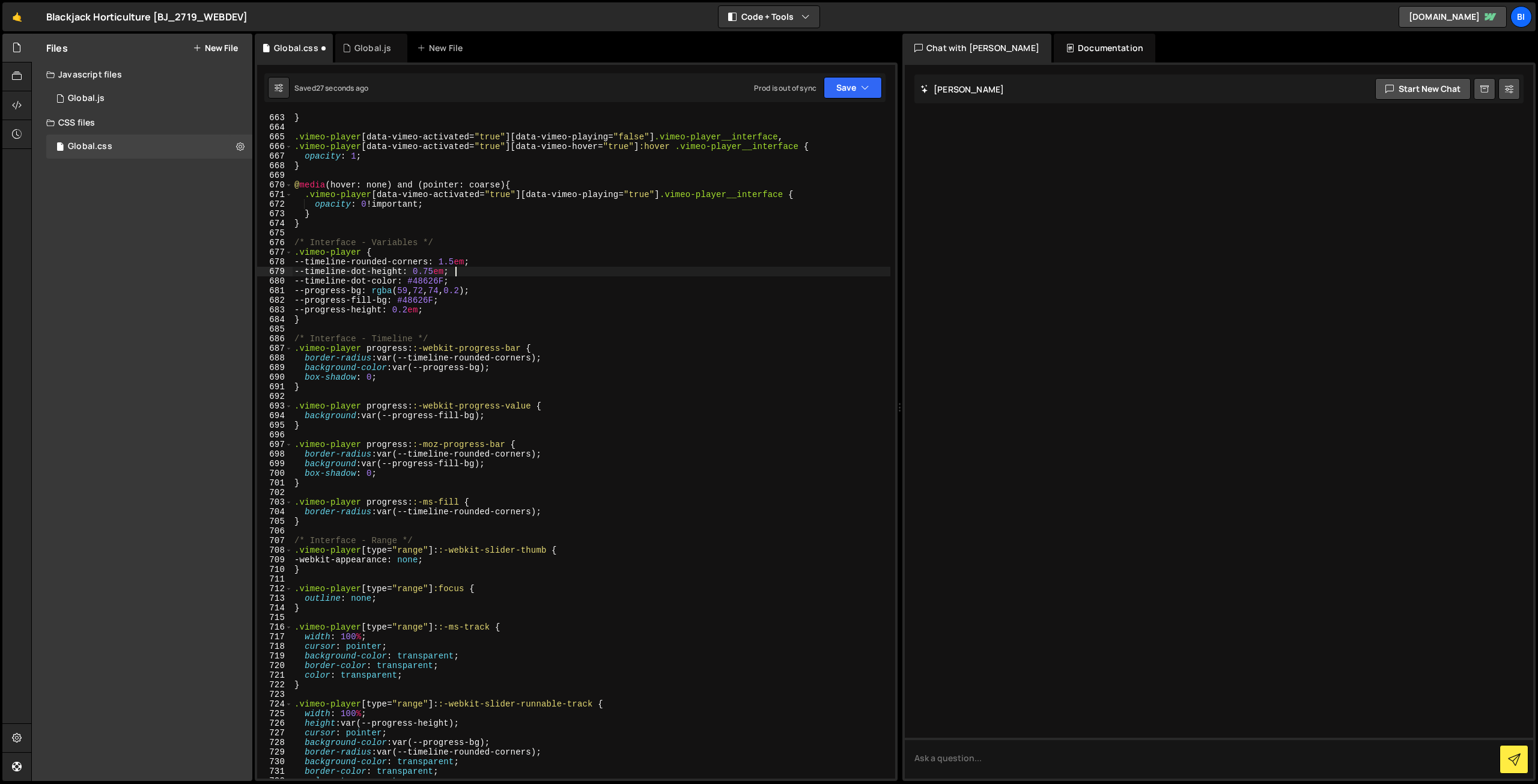
click at [463, 272] on div "} .vimeo-player [ data-vimeo-activated = " true " ][ data-vimeo-playing = " fal…" at bounding box center [590, 455] width 599 height 684
type textarea "--timeline-dot-height: 0.75em;"
click at [505, 271] on div "} .vimeo-player [ data-vimeo-activated = " true " ][ data-vimeo-playing = " fal…" at bounding box center [590, 455] width 599 height 684
